Goal: Transaction & Acquisition: Download file/media

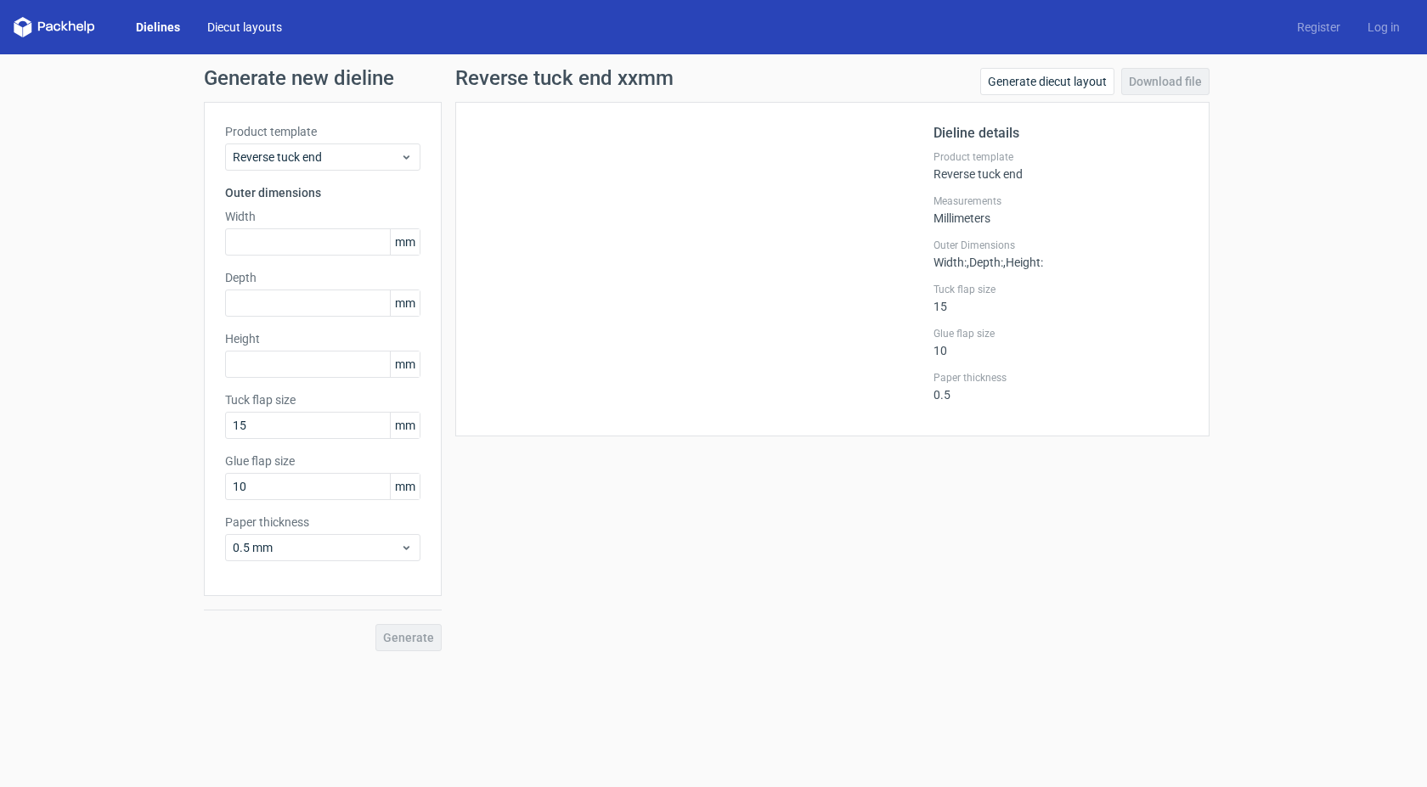
click at [203, 22] on link "Diecut layouts" at bounding box center [245, 27] width 102 height 17
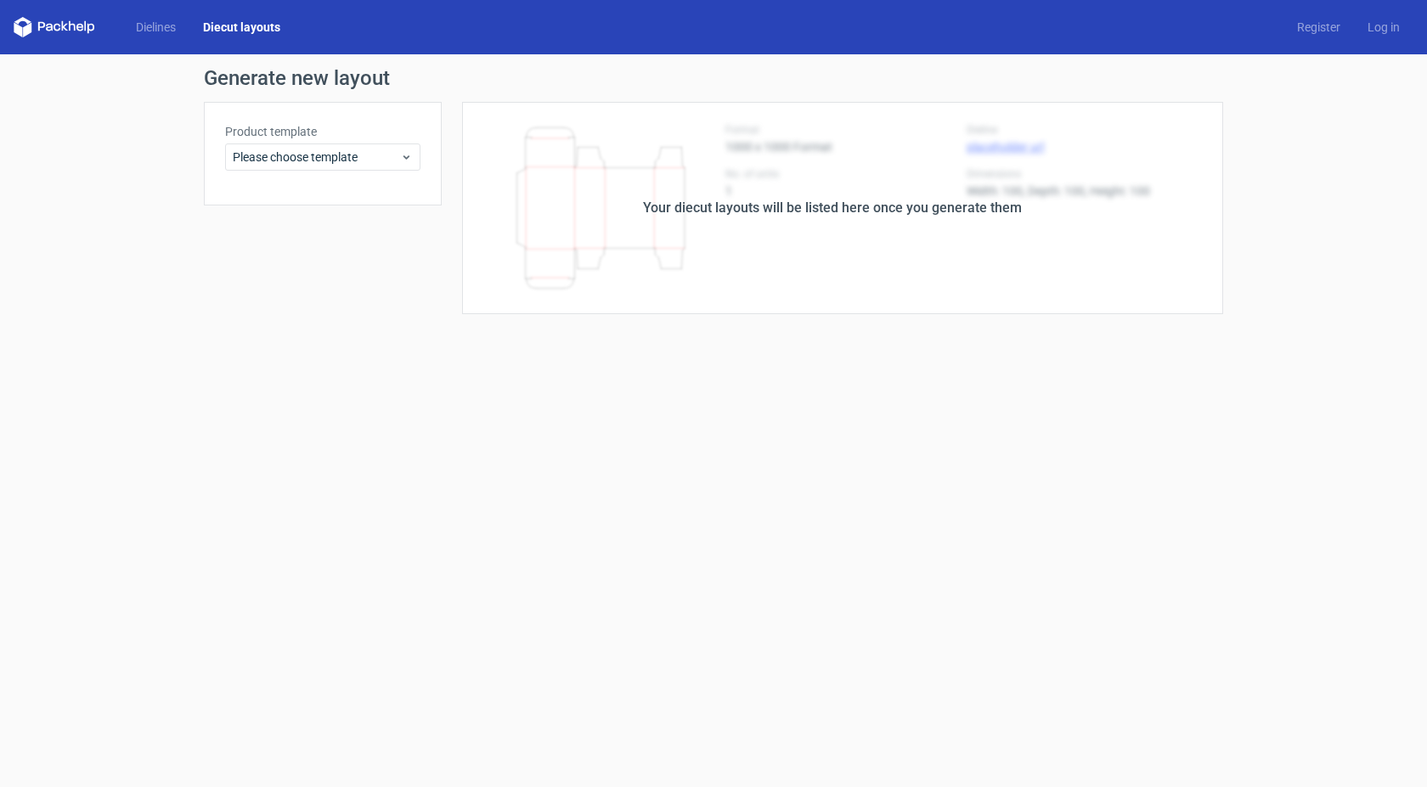
click at [158, 17] on div "Dielines Diecut layouts" at bounding box center [154, 27] width 280 height 20
click at [164, 24] on link "Dielines" at bounding box center [155, 27] width 67 height 17
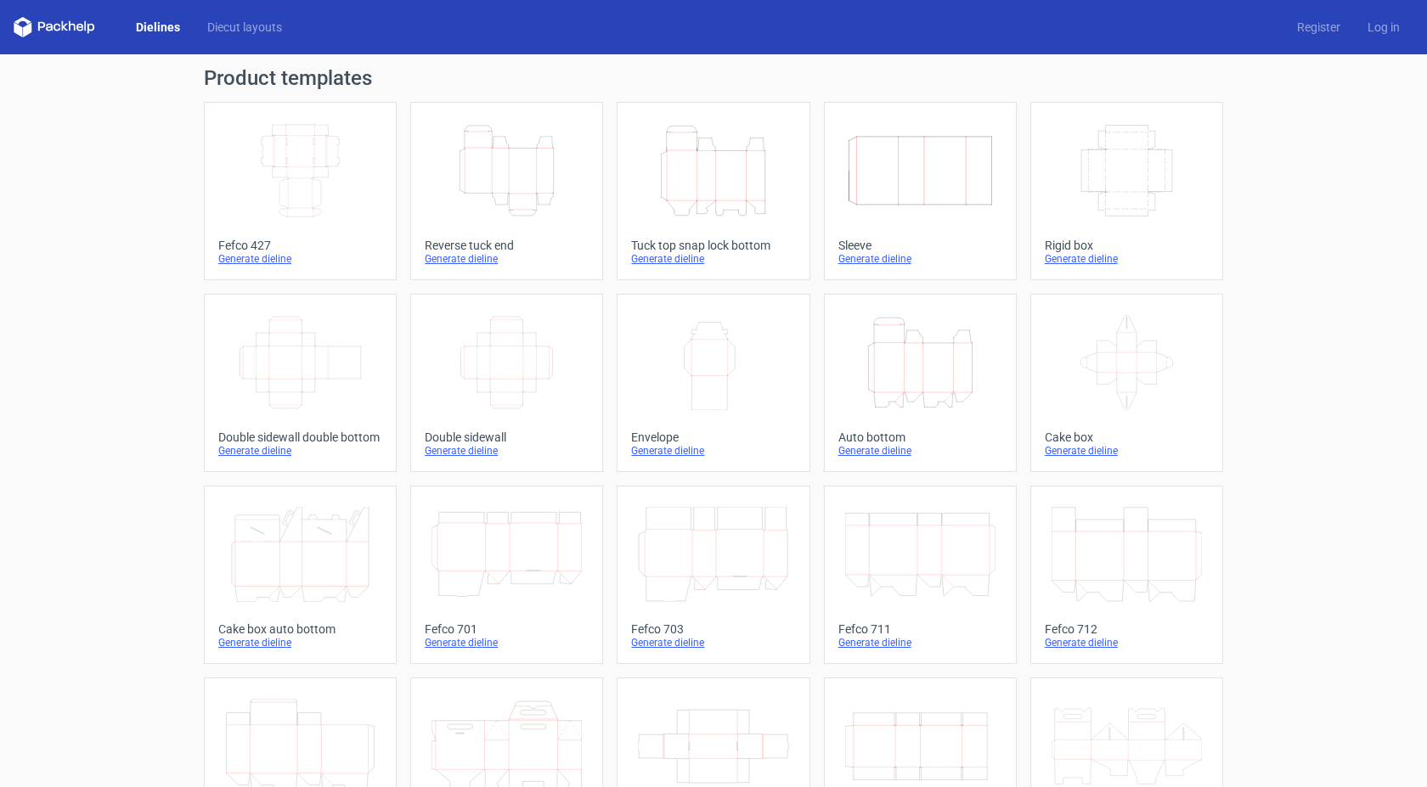
click at [751, 181] on icon "Height Depth Width" at bounding box center [713, 170] width 150 height 95
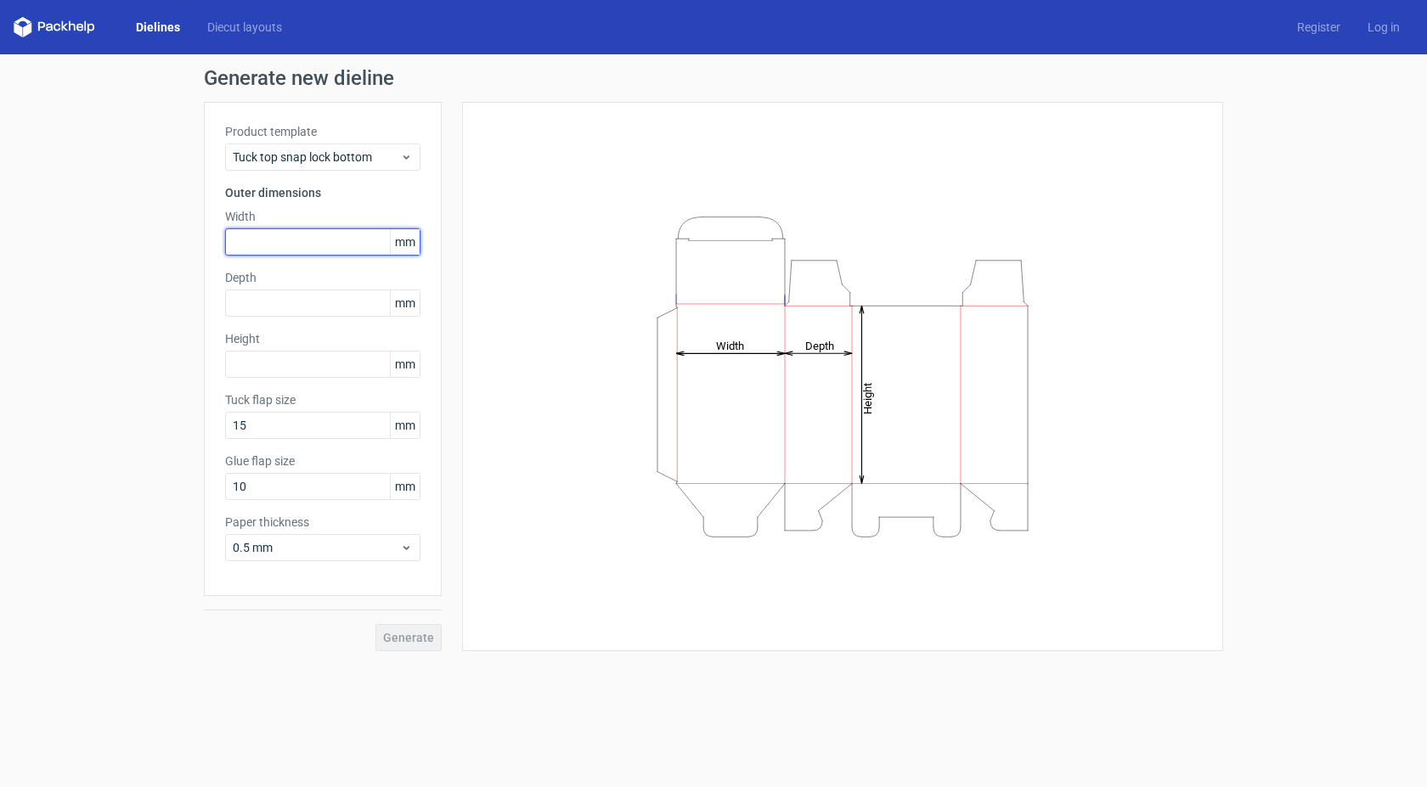
click at [303, 240] on input "text" at bounding box center [322, 241] width 195 height 27
type input "92"
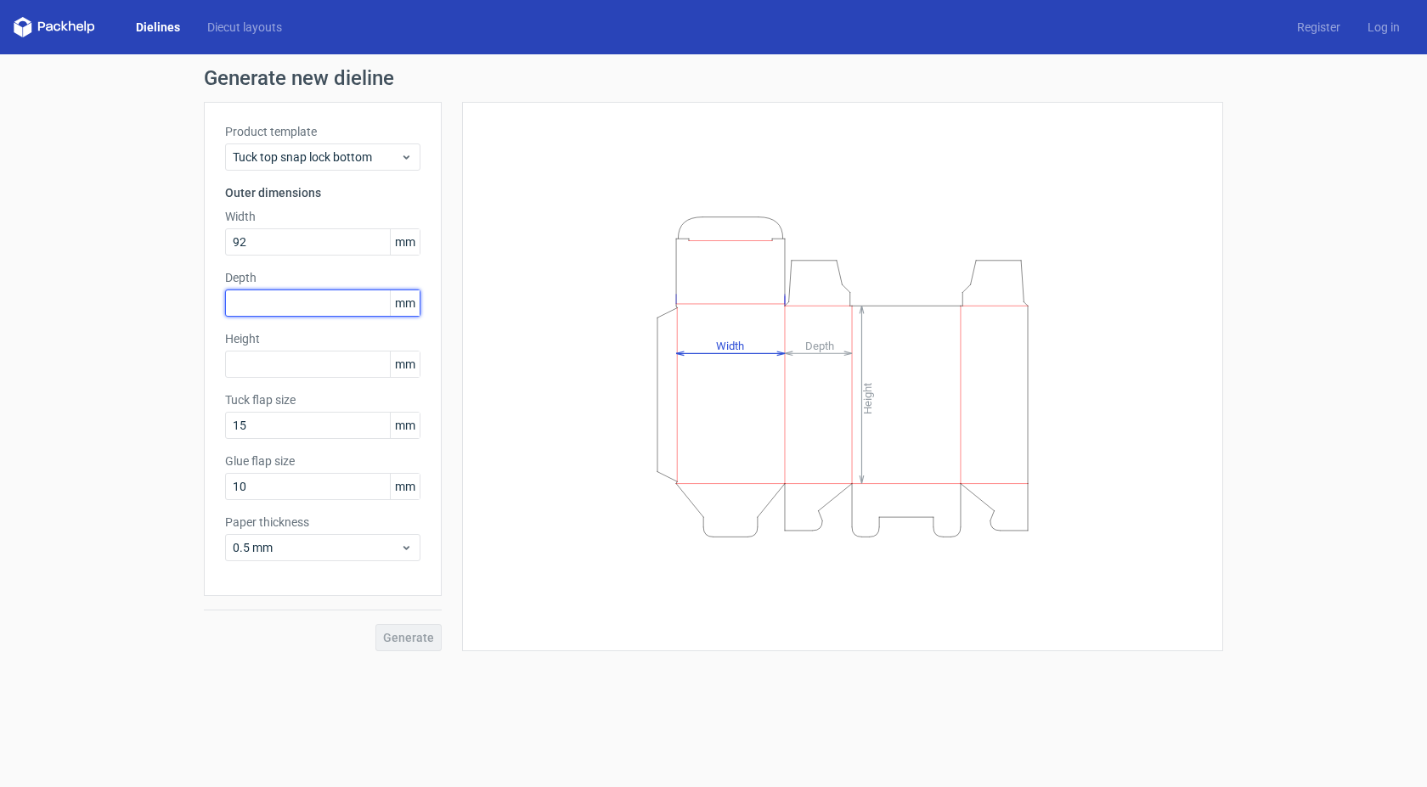
click at [324, 298] on input "text" at bounding box center [322, 303] width 195 height 27
type input "74"
click at [304, 369] on input "text" at bounding box center [322, 364] width 195 height 27
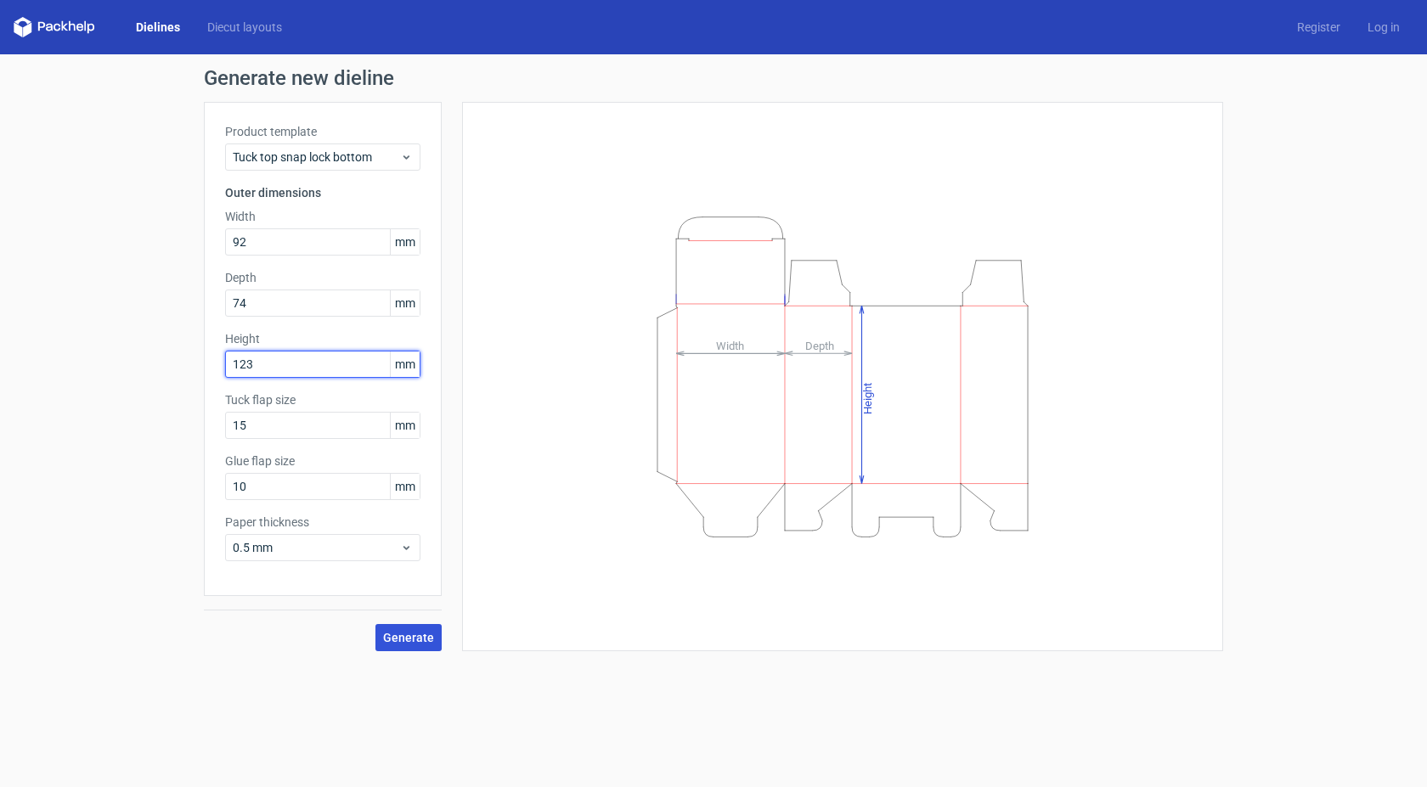
type input "123"
click at [425, 632] on span "Generate" at bounding box center [408, 638] width 51 height 12
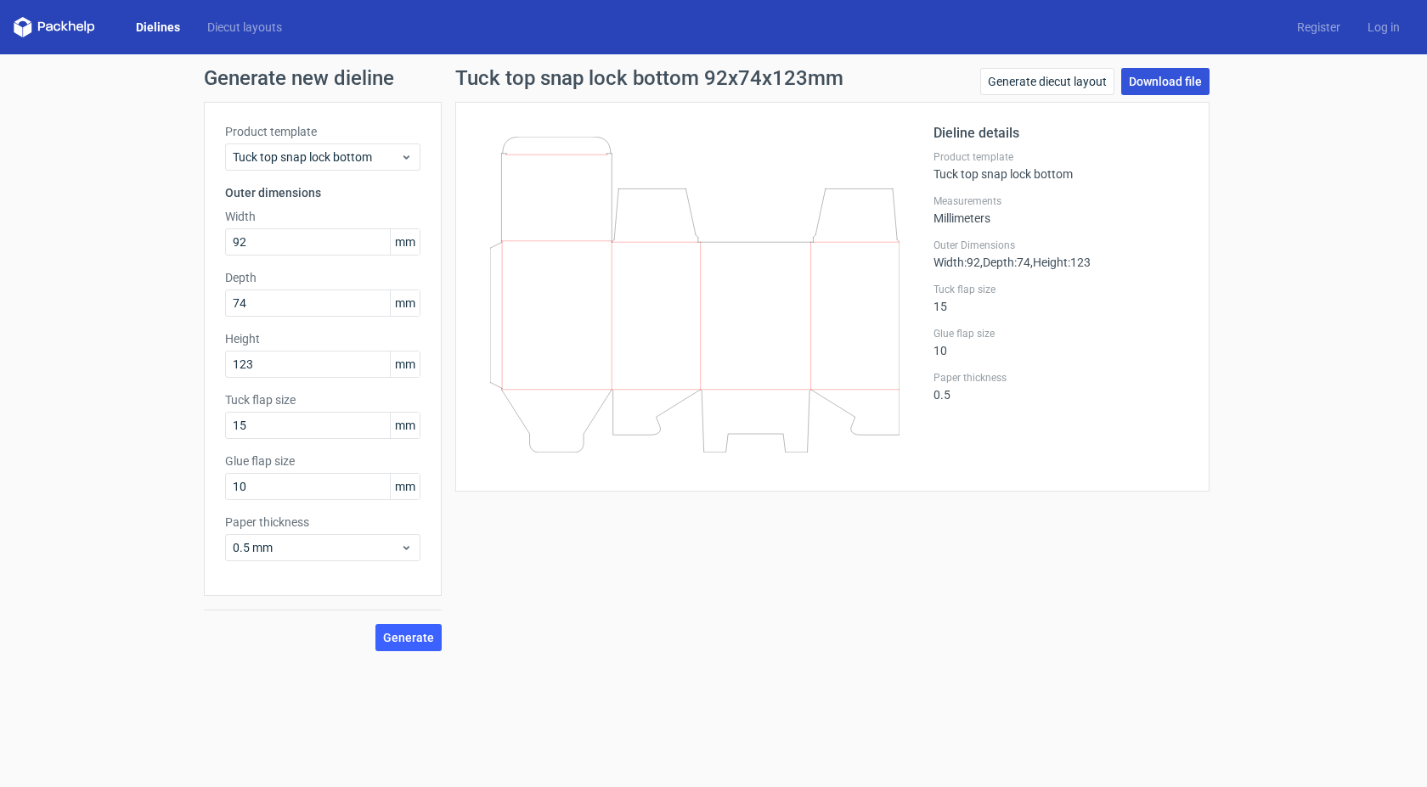
click at [1138, 72] on link "Download file" at bounding box center [1165, 81] width 88 height 27
